Goal: Information Seeking & Learning: Check status

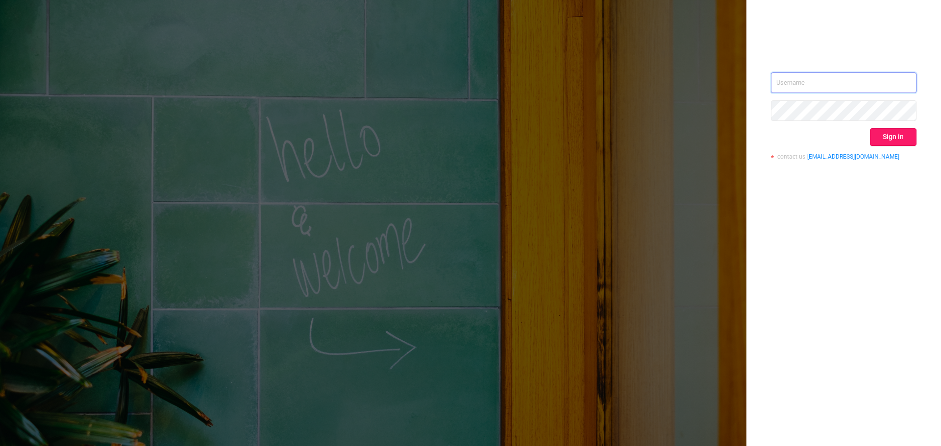
type input "[EMAIL_ADDRESS][DOMAIN_NAME]"
click at [892, 134] on button "Sign in" at bounding box center [893, 137] width 47 height 18
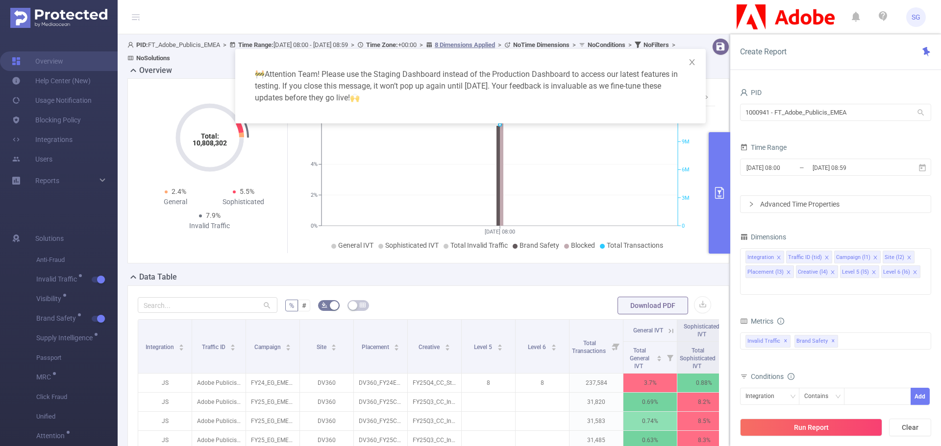
click at [96, 179] on div "🚧 Attention Team! Please use the Staging Dashboard instead of the Production Da…" at bounding box center [470, 223] width 941 height 446
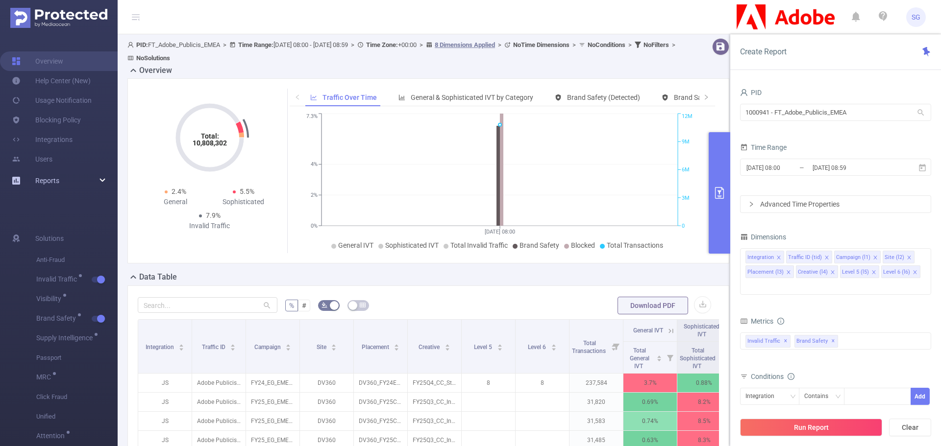
click at [107, 178] on div "Reports" at bounding box center [59, 181] width 118 height 20
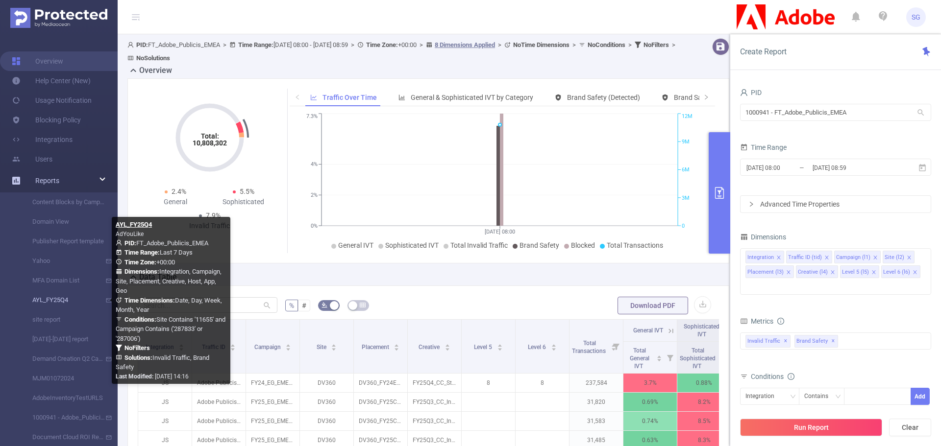
click at [49, 308] on link "AYL_FY25Q4" at bounding box center [63, 301] width 86 height 20
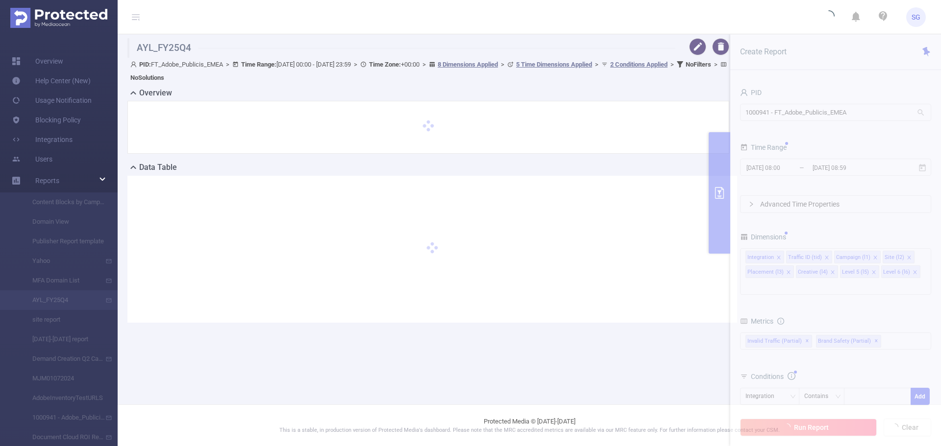
type input "[DATE] 00:00"
type input "[DATE] 23:59"
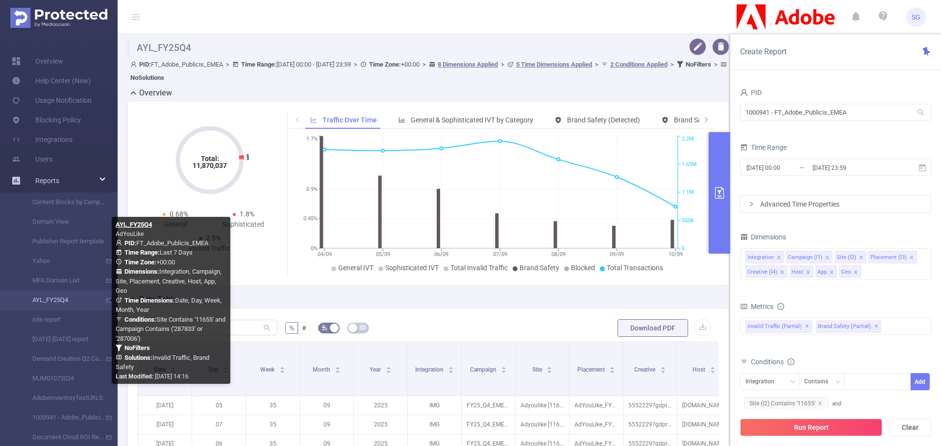
click at [51, 300] on link "AYL_FY25Q4" at bounding box center [63, 301] width 86 height 20
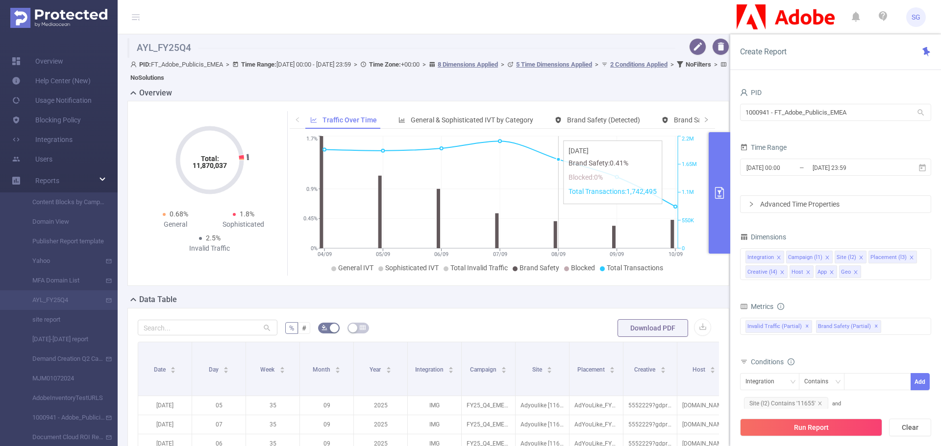
scroll to position [98, 0]
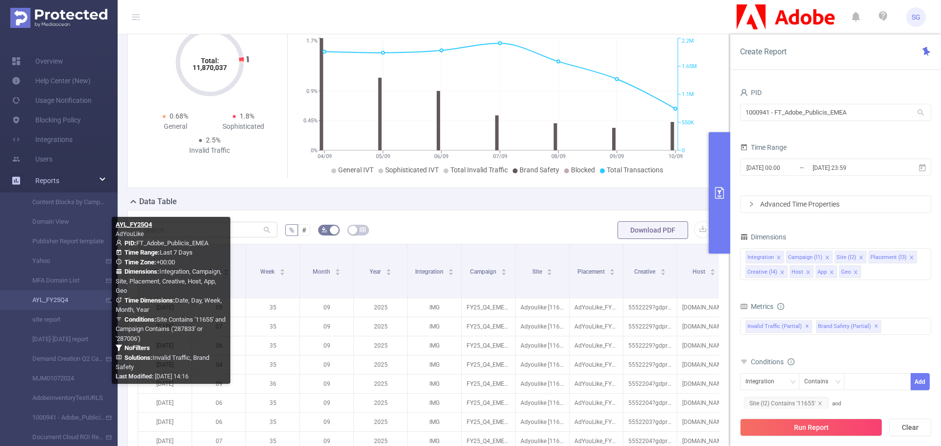
click at [106, 304] on span at bounding box center [111, 309] width 17 height 20
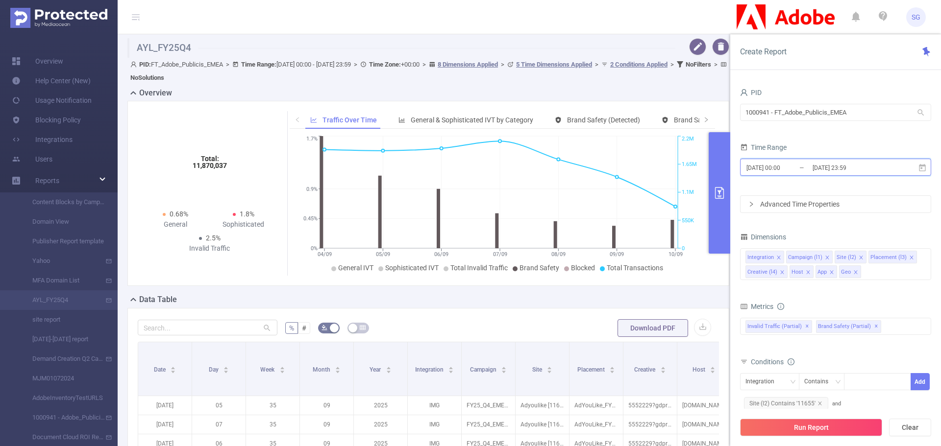
click at [923, 166] on icon at bounding box center [922, 167] width 7 height 7
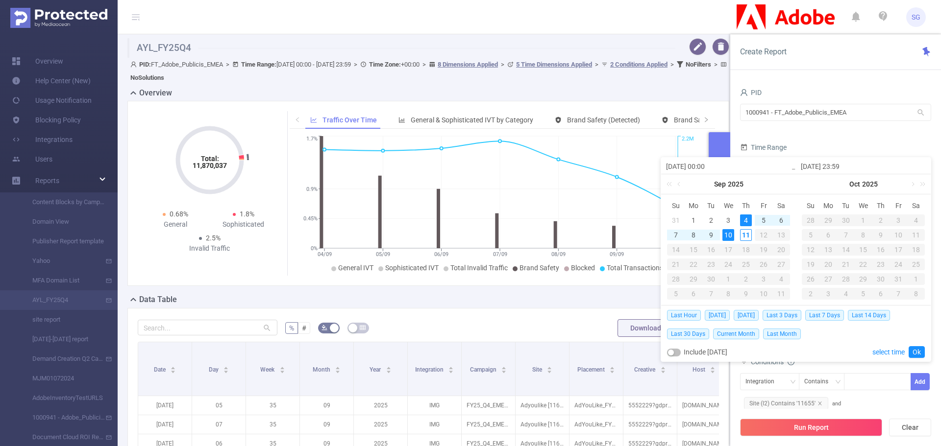
click at [276, 63] on b "Time Range:" at bounding box center [258, 64] width 35 height 7
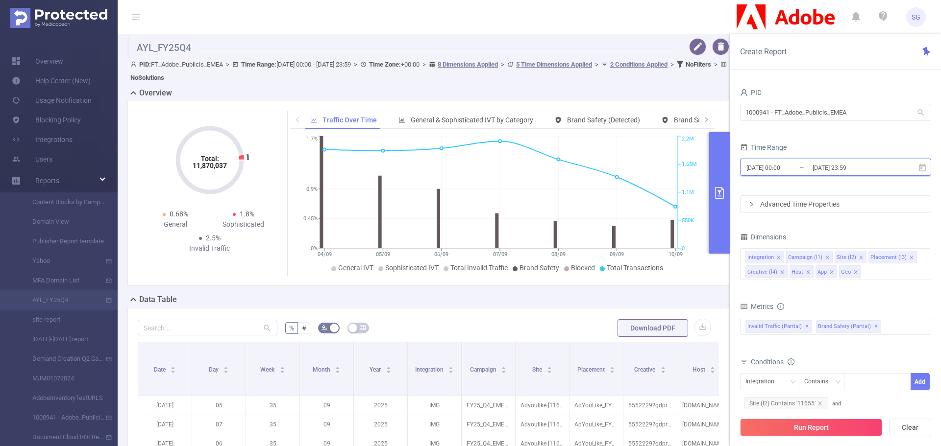
click at [922, 168] on icon at bounding box center [922, 167] width 7 height 7
click at [572, 19] on header "SG" at bounding box center [470, 17] width 941 height 34
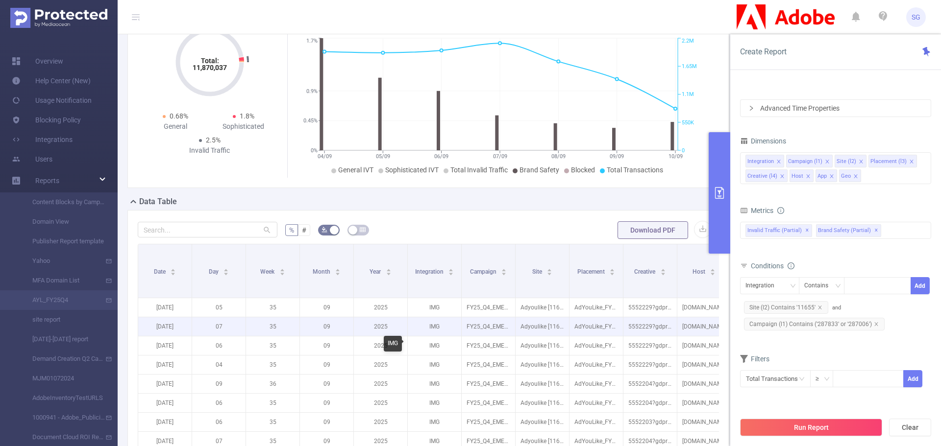
scroll to position [147, 0]
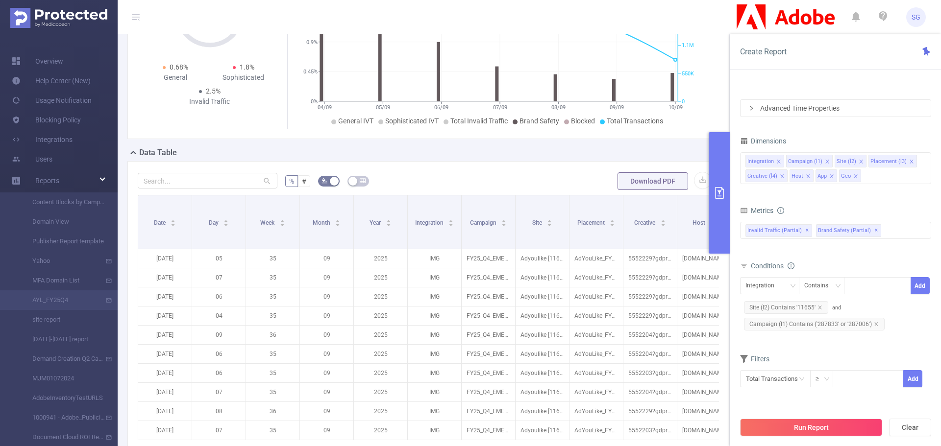
click at [227, 157] on div "Data Table" at bounding box center [432, 154] width 610 height 14
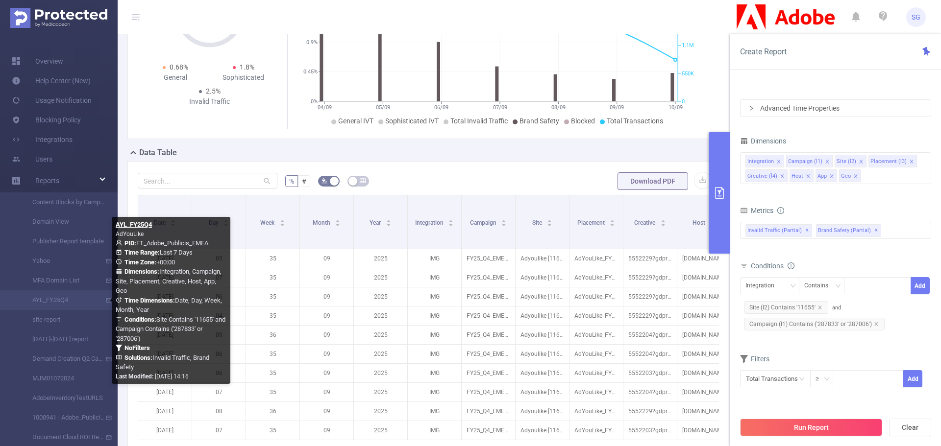
click at [111, 301] on div at bounding box center [108, 300] width 6 height 6
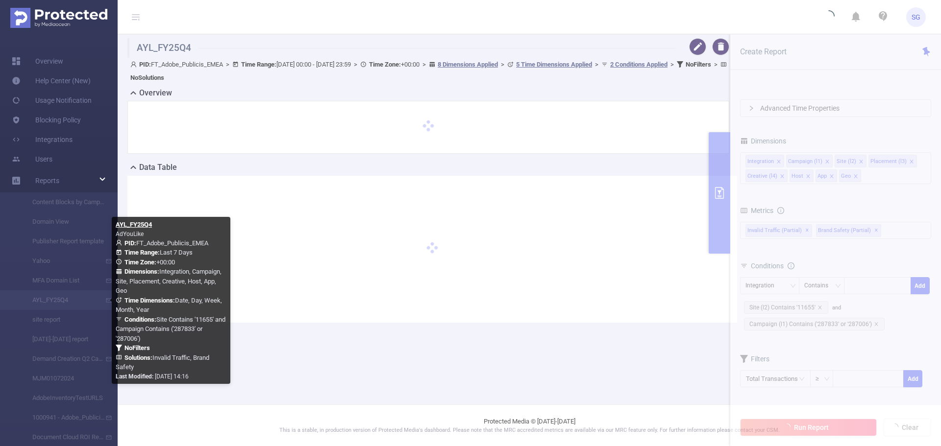
scroll to position [0, 0]
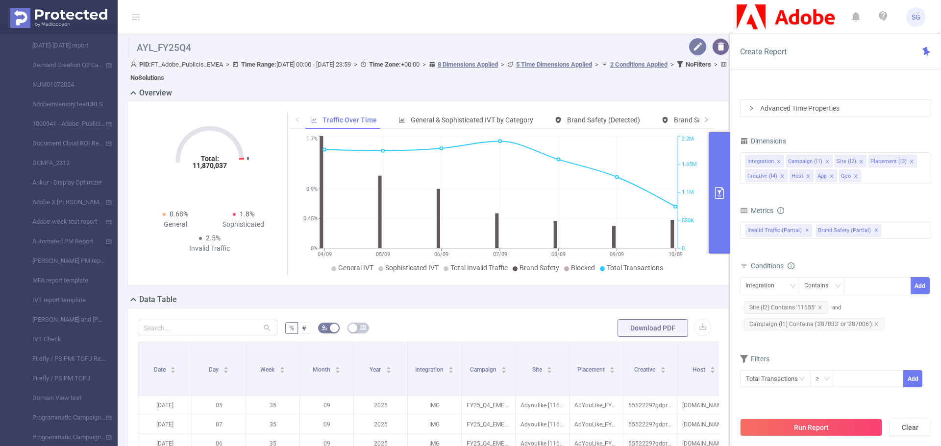
click at [696, 47] on button "button" at bounding box center [697, 46] width 17 height 17
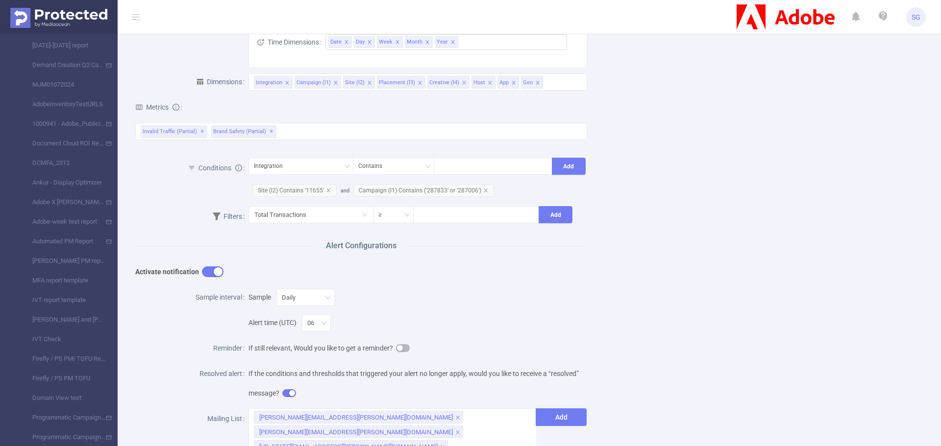
scroll to position [245, 0]
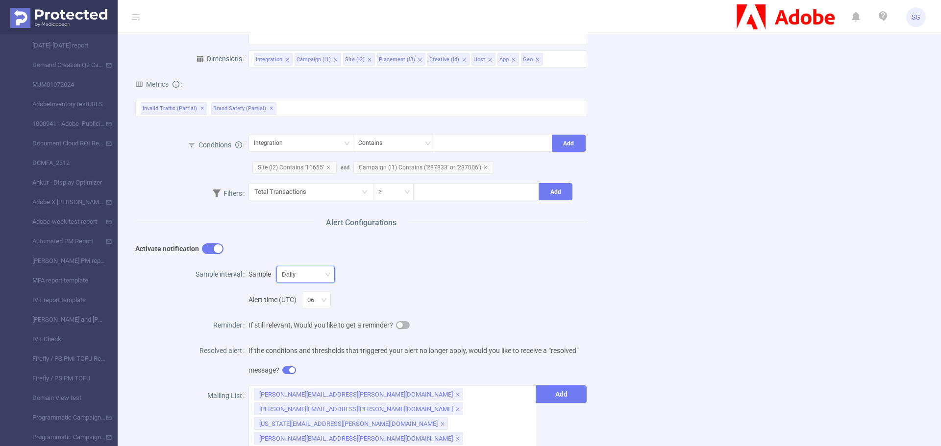
click at [323, 271] on div "Daily" at bounding box center [306, 275] width 48 height 16
click at [747, 256] on div "Name AYL_FY25Q4 Description AdYouLike Report Properties PID 1000941 - FT_Adobe_…" at bounding box center [525, 210] width 804 height 795
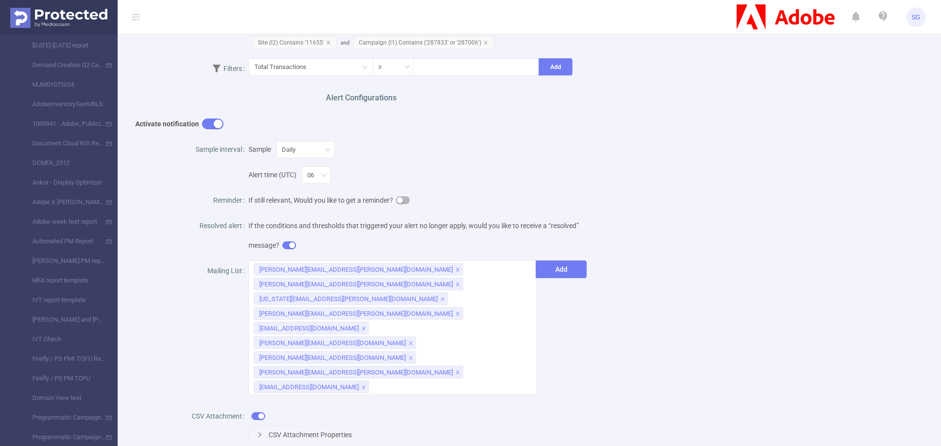
scroll to position [392, 0]
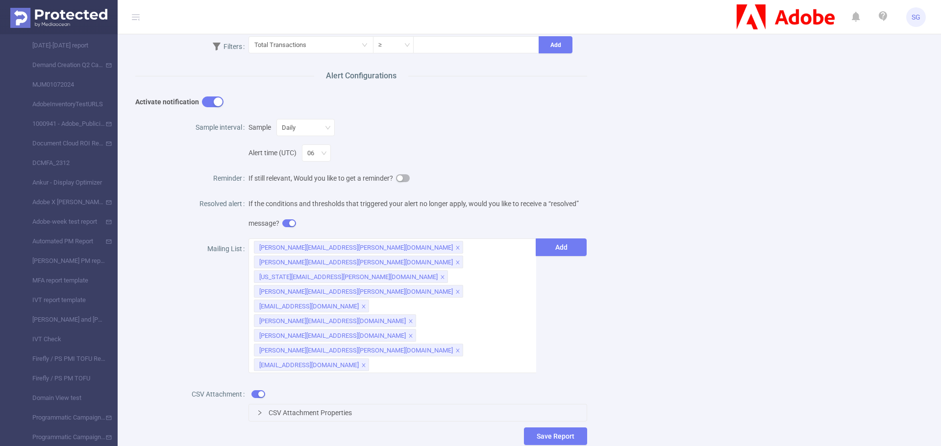
click at [257, 410] on icon "icon: right" at bounding box center [260, 413] width 6 height 6
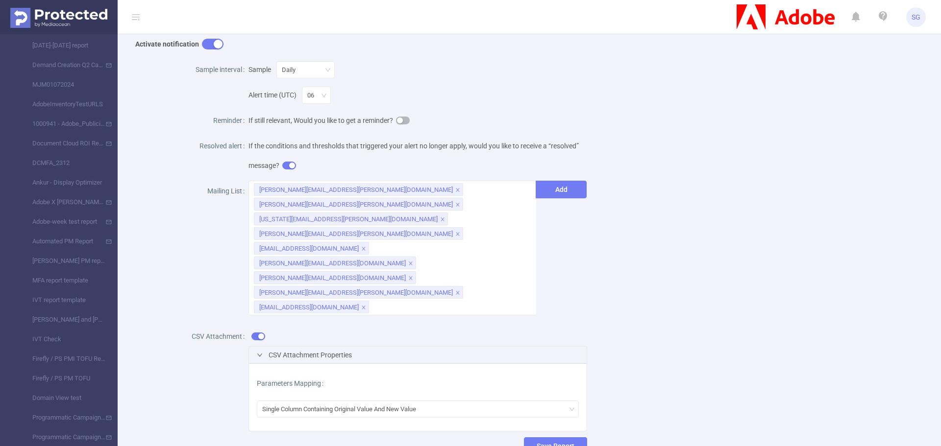
scroll to position [476, 0]
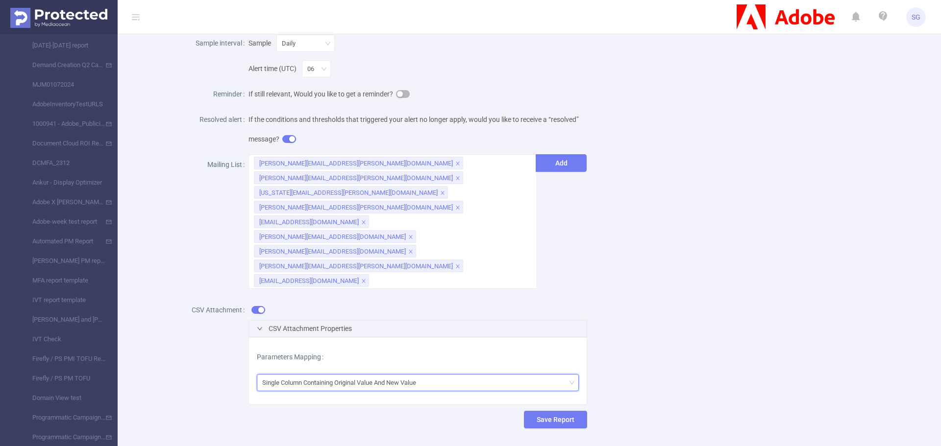
click at [549, 375] on div "Single Column Containing Original Value And New Value" at bounding box center [418, 383] width 312 height 16
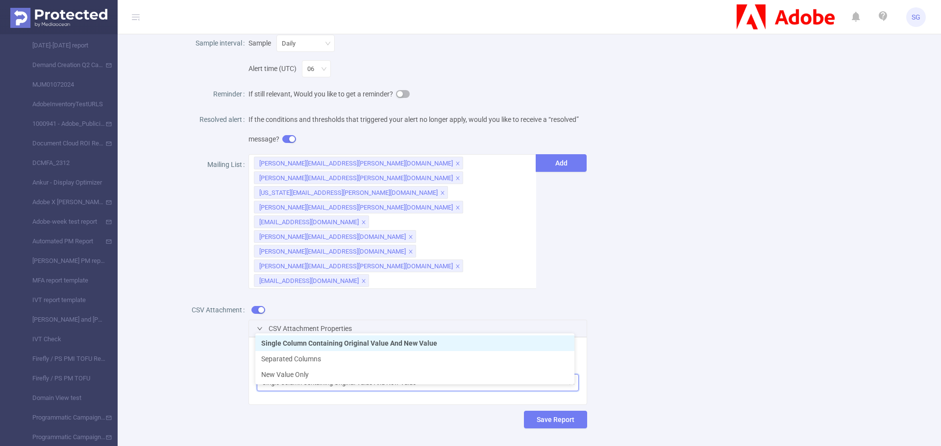
click at [804, 262] on div "Name AYL_FY25Q4 Description AdYouLike Report Properties PID 1000941 - FT_Adobe_…" at bounding box center [525, 13] width 804 height 863
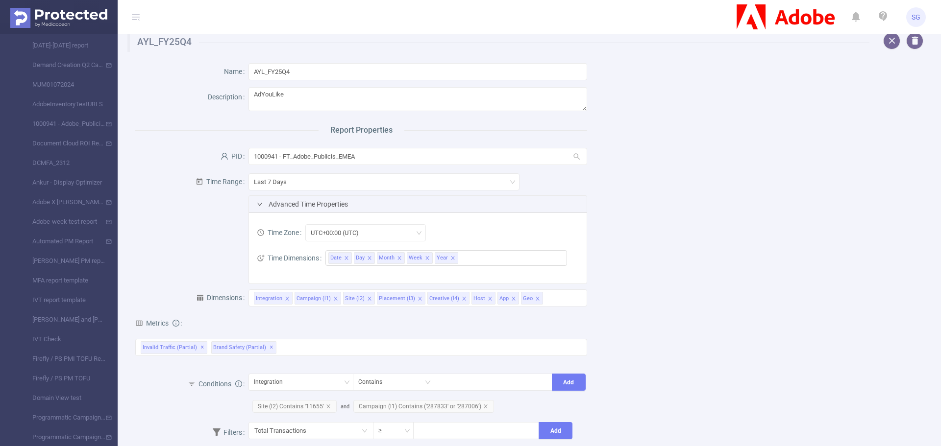
scroll to position [0, 0]
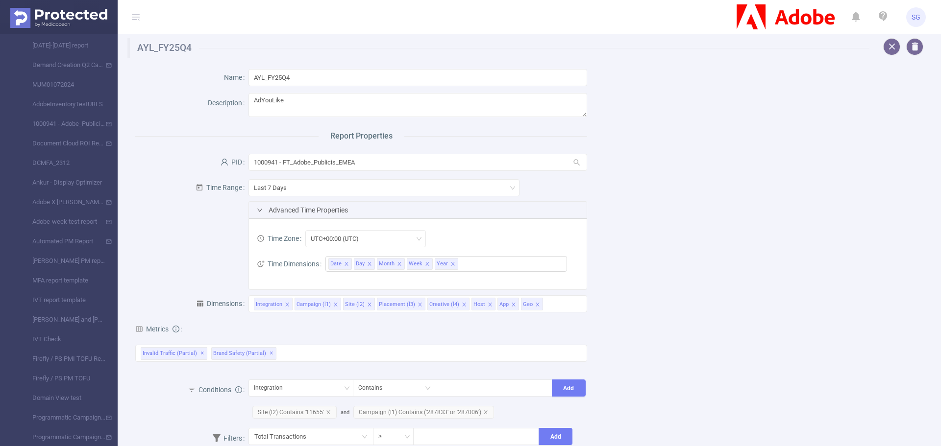
click at [250, 209] on div "Advanced Time Properties" at bounding box center [418, 210] width 338 height 17
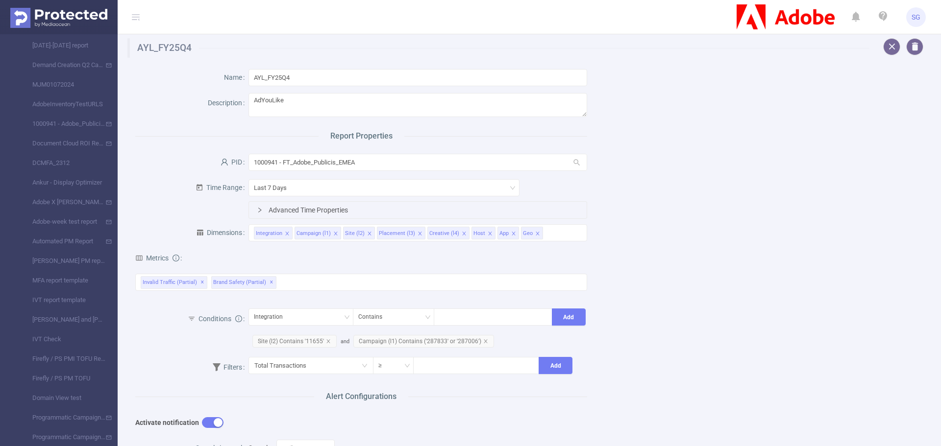
click at [253, 208] on div "Advanced Time Properties" at bounding box center [418, 210] width 338 height 17
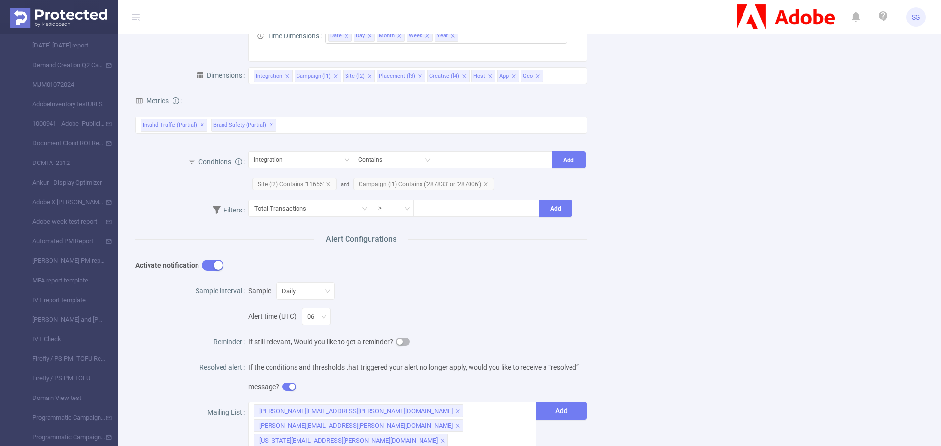
scroll to position [245, 0]
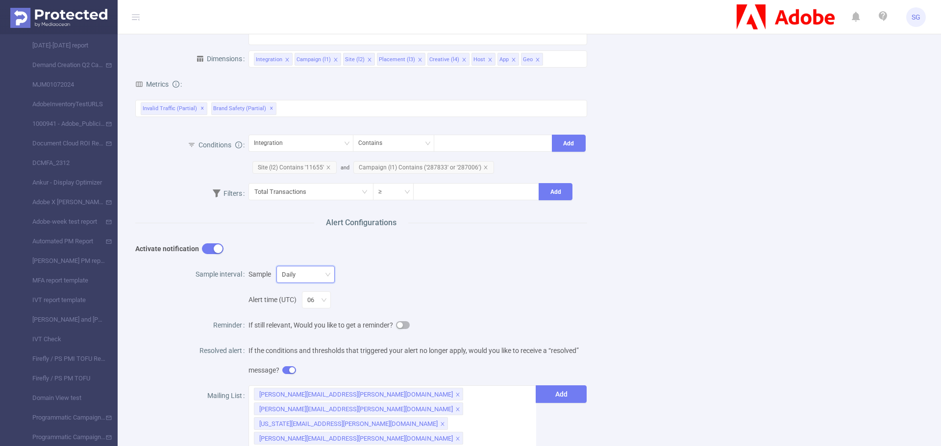
click at [327, 272] on icon "icon: down" at bounding box center [328, 275] width 6 height 6
click at [778, 261] on div "Name AYL_FY25Q4 Description AdYouLike Report Properties PID 1000941 - FT_Adobe_…" at bounding box center [525, 244] width 804 height 863
click at [737, 141] on div "Name AYL_FY25Q4 Description AdYouLike Report Properties PID 1000941 - FT_Adobe_…" at bounding box center [525, 244] width 804 height 863
